Goal: Find specific page/section

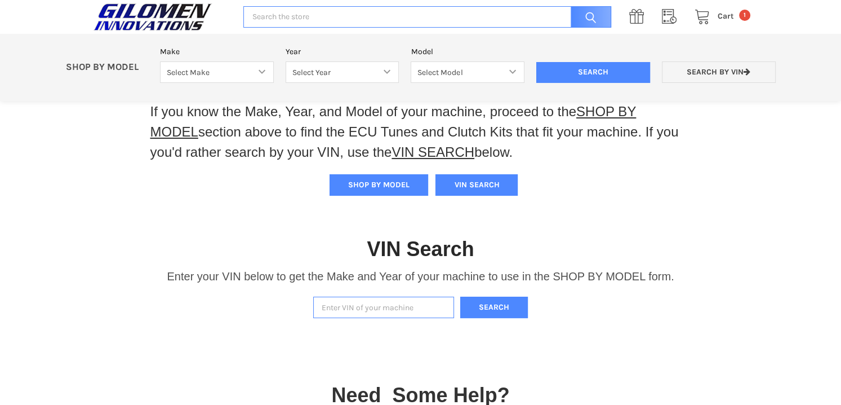
scroll to position [137, 0]
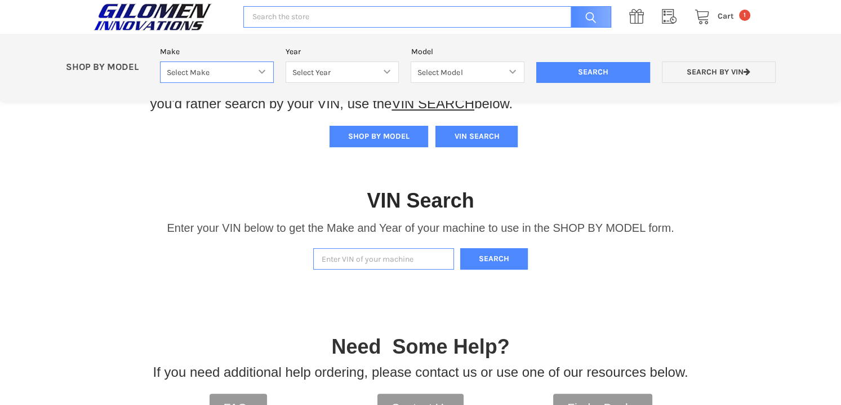
click at [265, 73] on select "Select Make Bobcat UTV Gravely UTV ACE 900 RANGER 570 Ranger 700 / 800 RANGER 9…" at bounding box center [217, 72] width 114 height 22
select select "606"
click at [160, 61] on select "Select Make Bobcat UTV Gravely UTV ACE 900 RANGER 570 Ranger 700 / 800 RANGER 9…" at bounding box center [217, 72] width 114 height 22
click at [374, 74] on select "Select Year 2024 2025" at bounding box center [343, 72] width 114 height 22
select select "683"
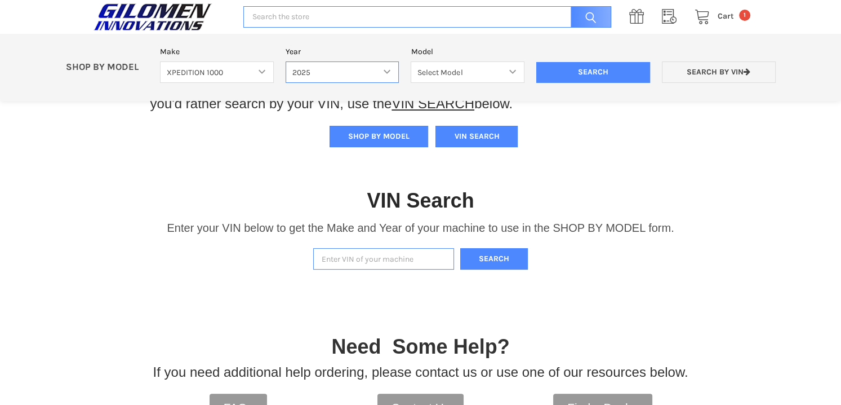
click at [286, 61] on select "Select Year 2024 2025" at bounding box center [343, 72] width 114 height 22
click at [464, 72] on select "Select Model XPEDITION 1000 2 AND 5 PASSENGER MODELS XPEDITION 1000 NORTHSTAR 2…" at bounding box center [468, 72] width 114 height 22
select select "684"
click at [411, 61] on select "Select Model XPEDITION 1000 2 AND 5 PASSENGER MODELS XPEDITION 1000 NORTHSTAR 2…" at bounding box center [468, 72] width 114 height 22
click at [595, 73] on input "Search" at bounding box center [593, 72] width 114 height 21
